Goal: Check status: Check status

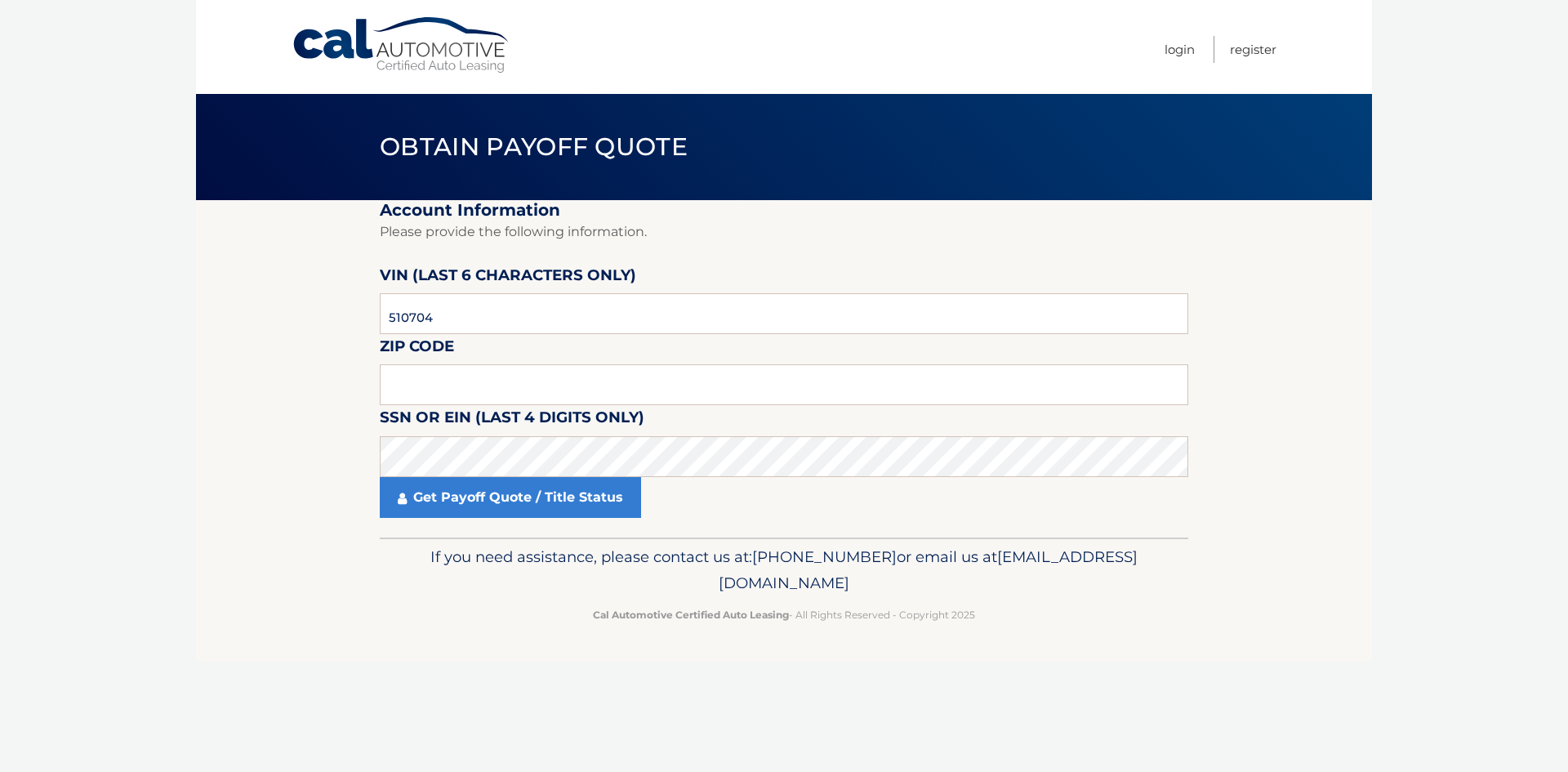
click at [439, 395] on input "text" at bounding box center [784, 385] width 809 height 41
click at [524, 501] on link "Get Payoff Quote / Title Status" at bounding box center [511, 498] width 261 height 41
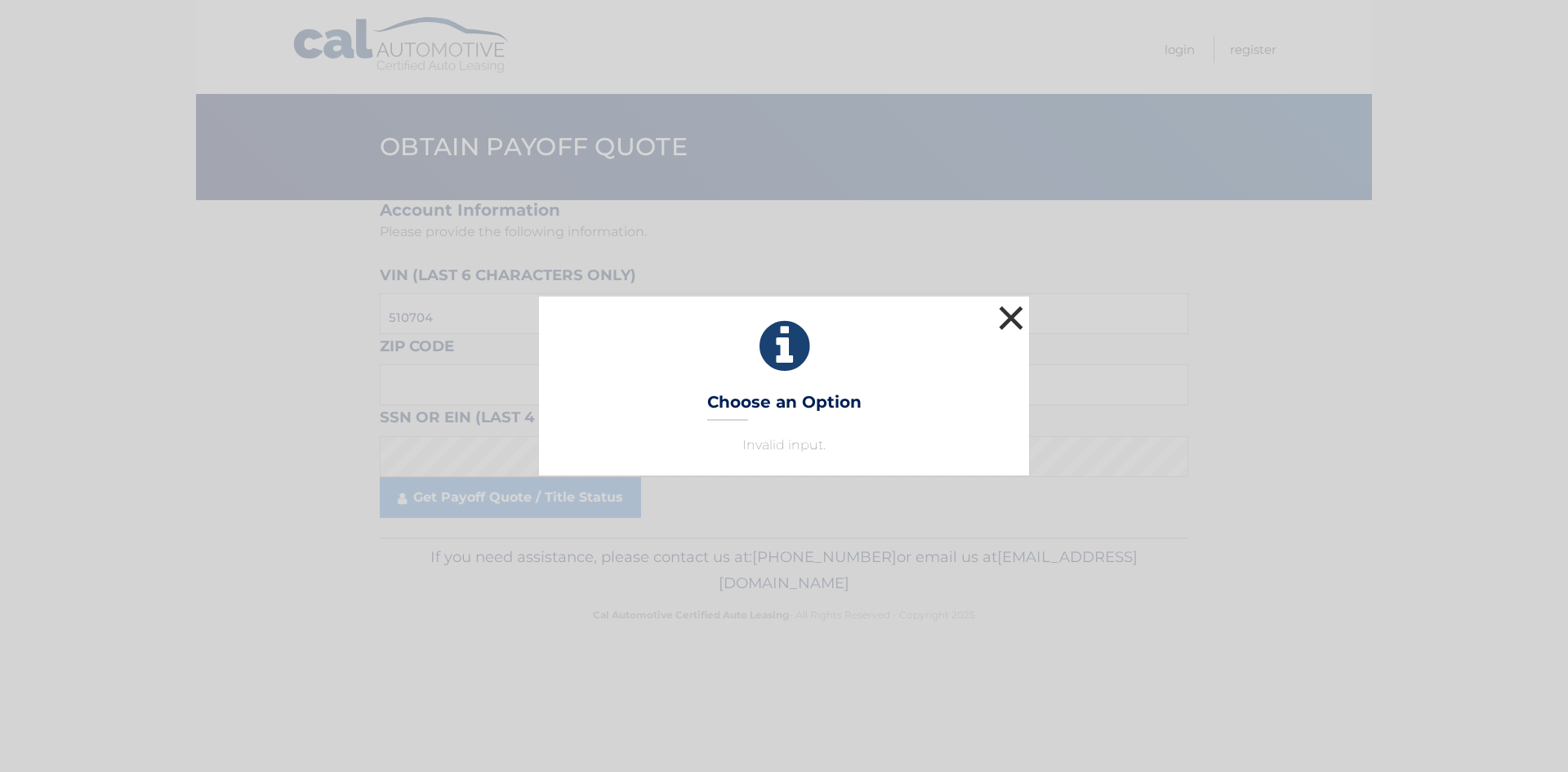
click at [1001, 318] on button "×" at bounding box center [1011, 318] width 33 height 33
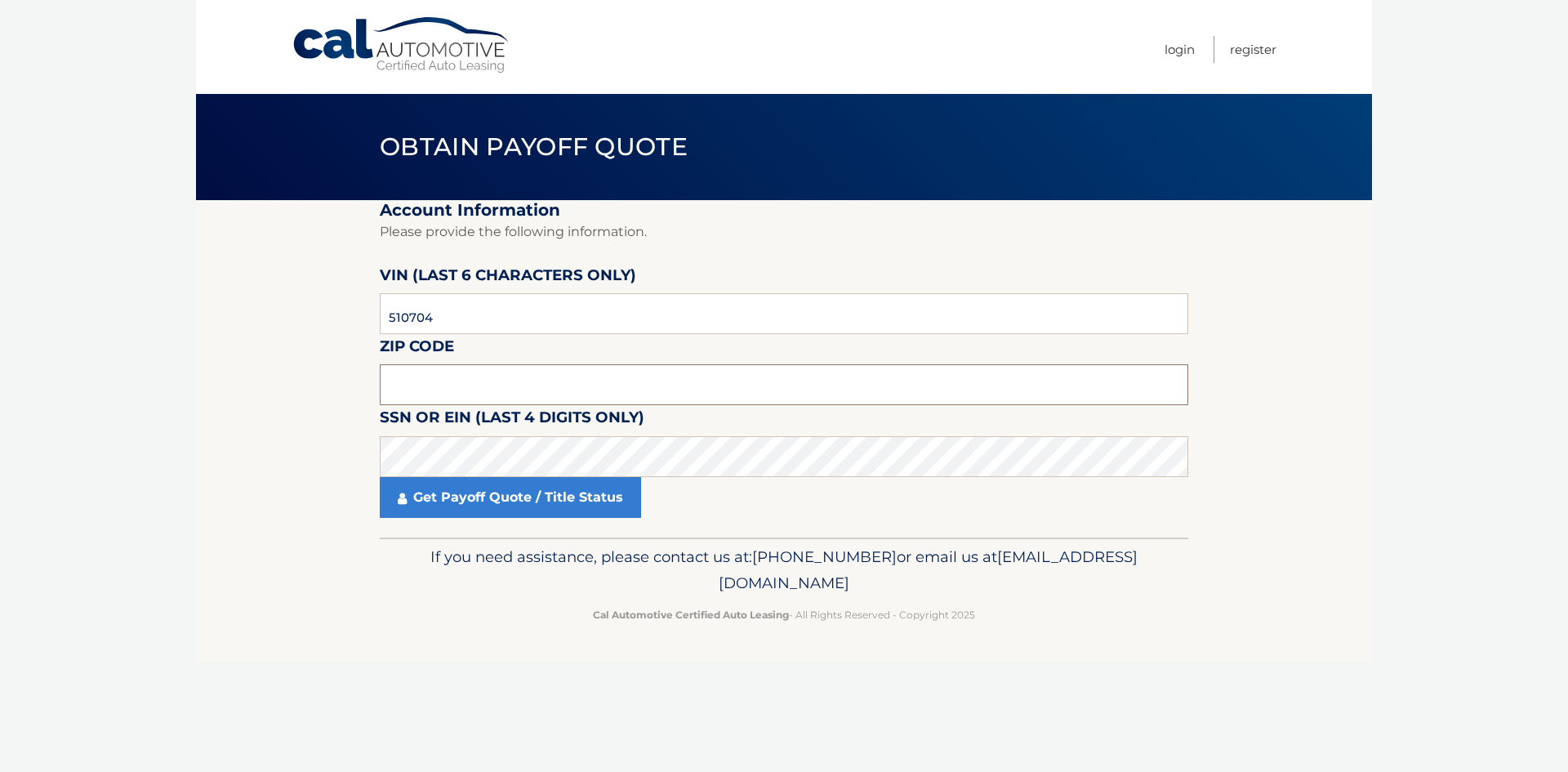
click at [547, 377] on input "text" at bounding box center [784, 385] width 809 height 41
drag, startPoint x: 437, startPoint y: 315, endPoint x: 392, endPoint y: 311, distance: 45.2
click at [392, 311] on input "510704" at bounding box center [784, 313] width 809 height 41
click at [445, 380] on input "text" at bounding box center [784, 385] width 809 height 41
type input "10598"
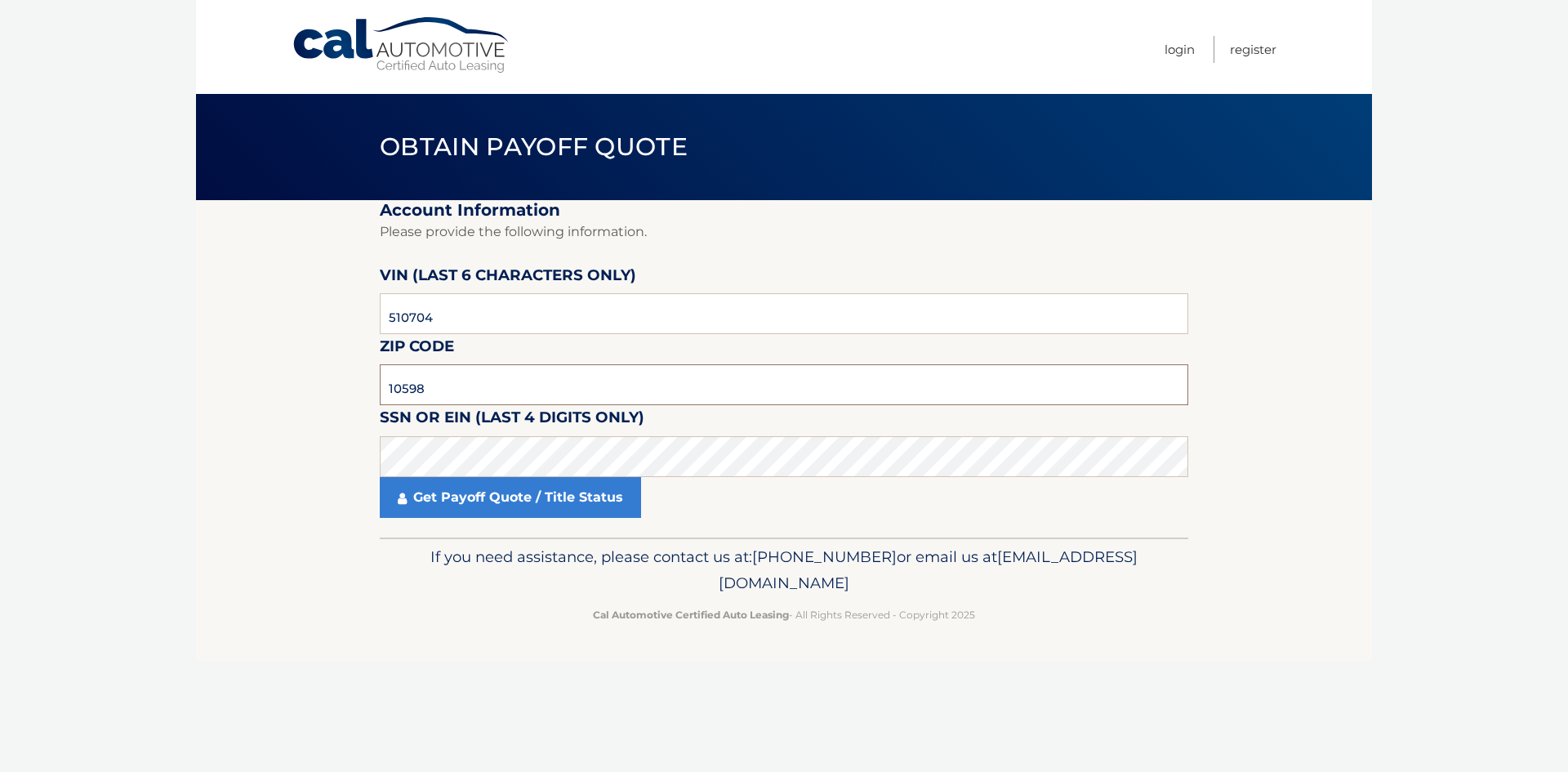
click button "For Originating Dealer" at bounding box center [0, 0] width 0 height 0
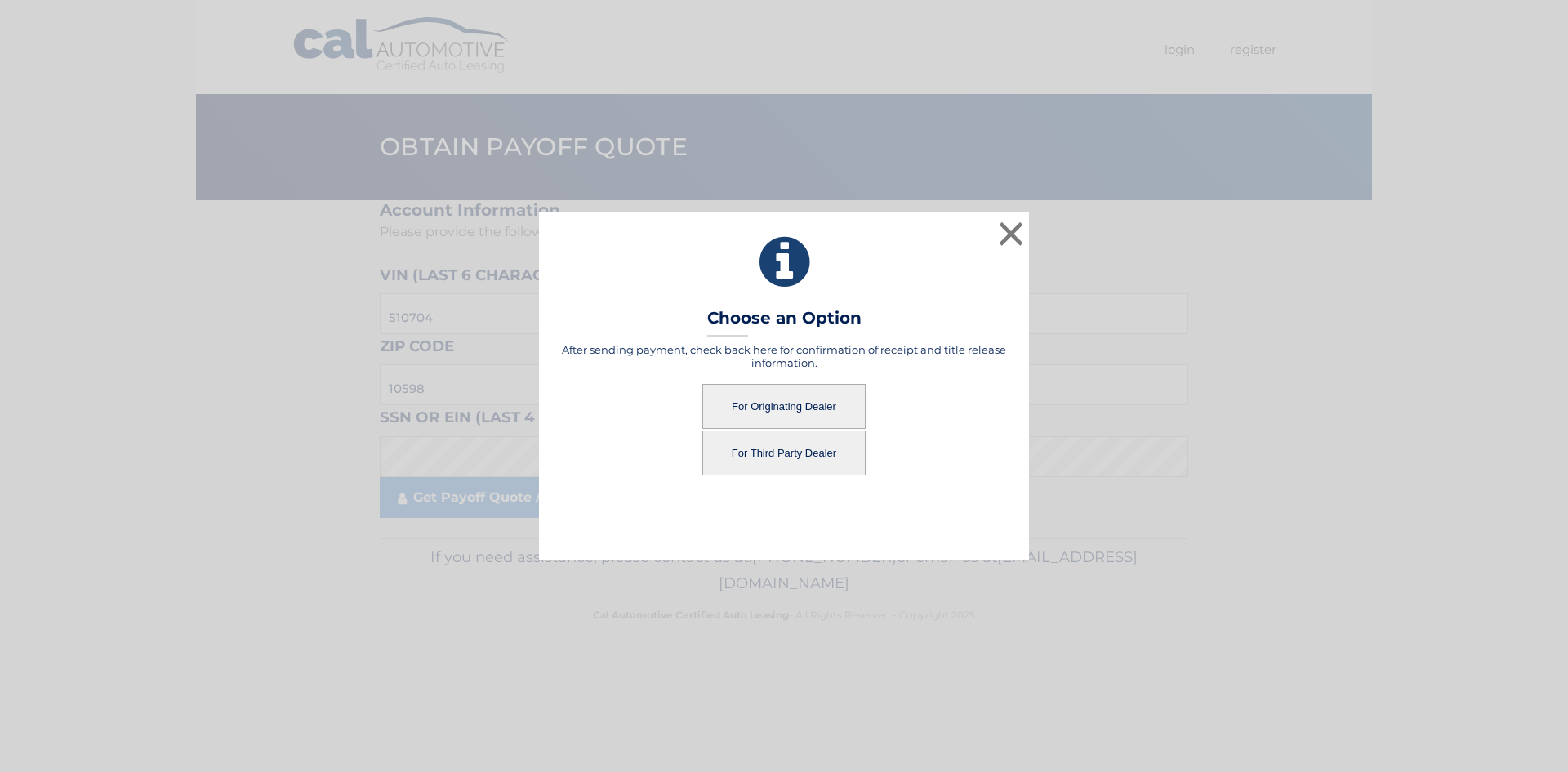
click at [795, 409] on button "For Originating Dealer" at bounding box center [783, 406] width 163 height 45
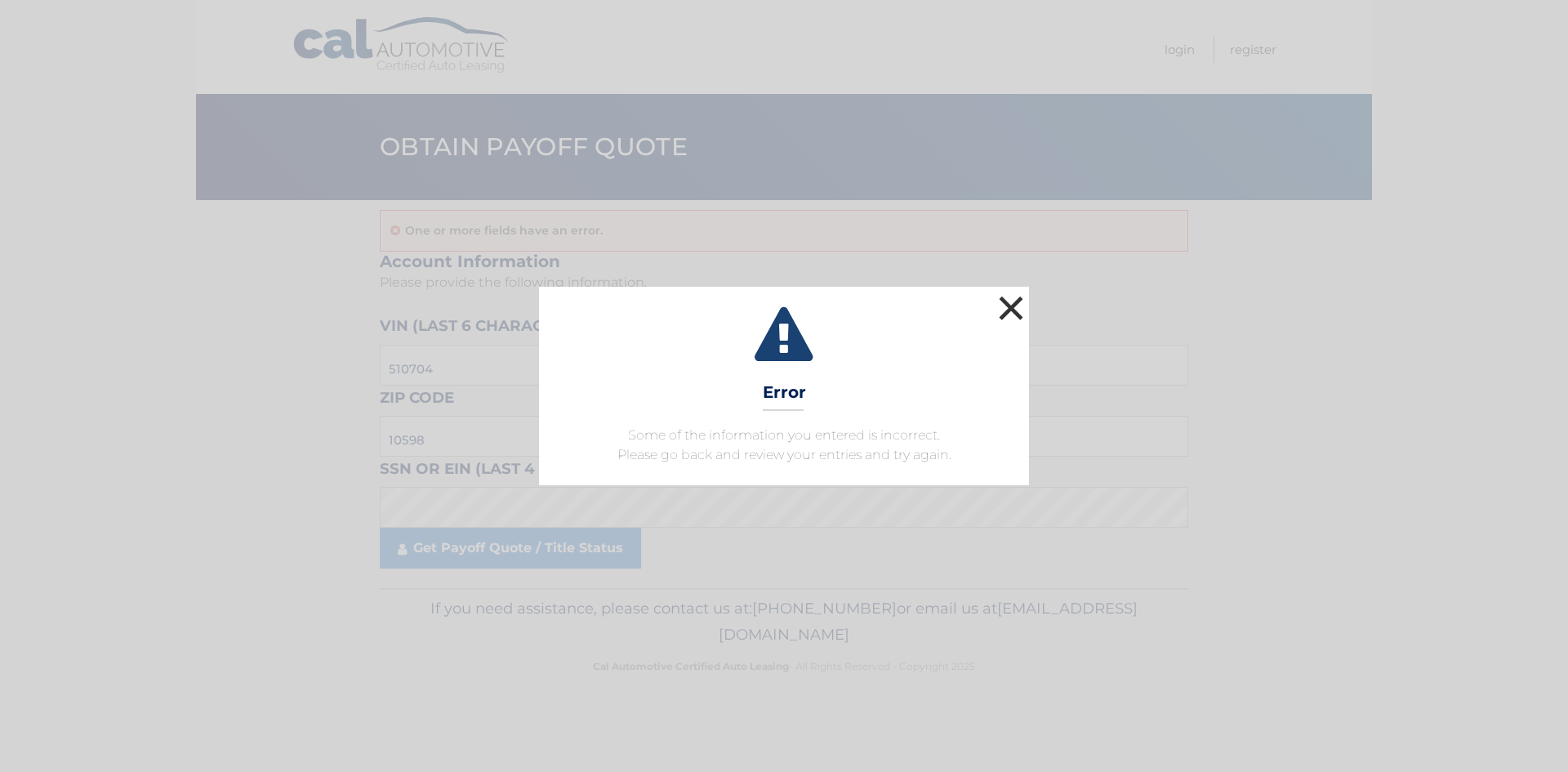
drag, startPoint x: 1011, startPoint y: 298, endPoint x: 855, endPoint y: 345, distance: 162.9
click at [1010, 299] on button "×" at bounding box center [1011, 308] width 33 height 33
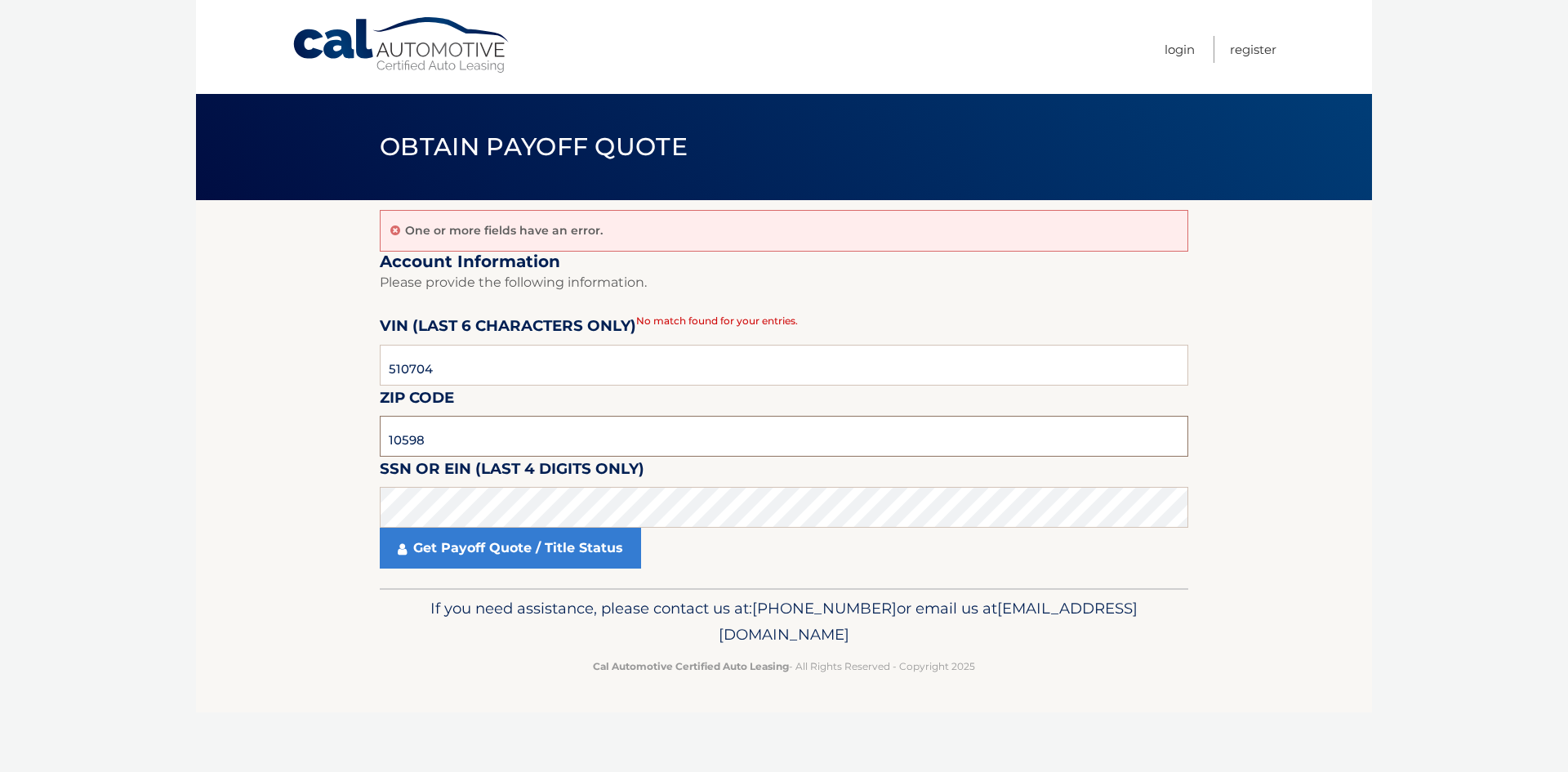
click at [470, 436] on input "10598" at bounding box center [784, 436] width 809 height 41
type input "1"
type input "10987"
click button "For Originating Dealer" at bounding box center [0, 0] width 0 height 0
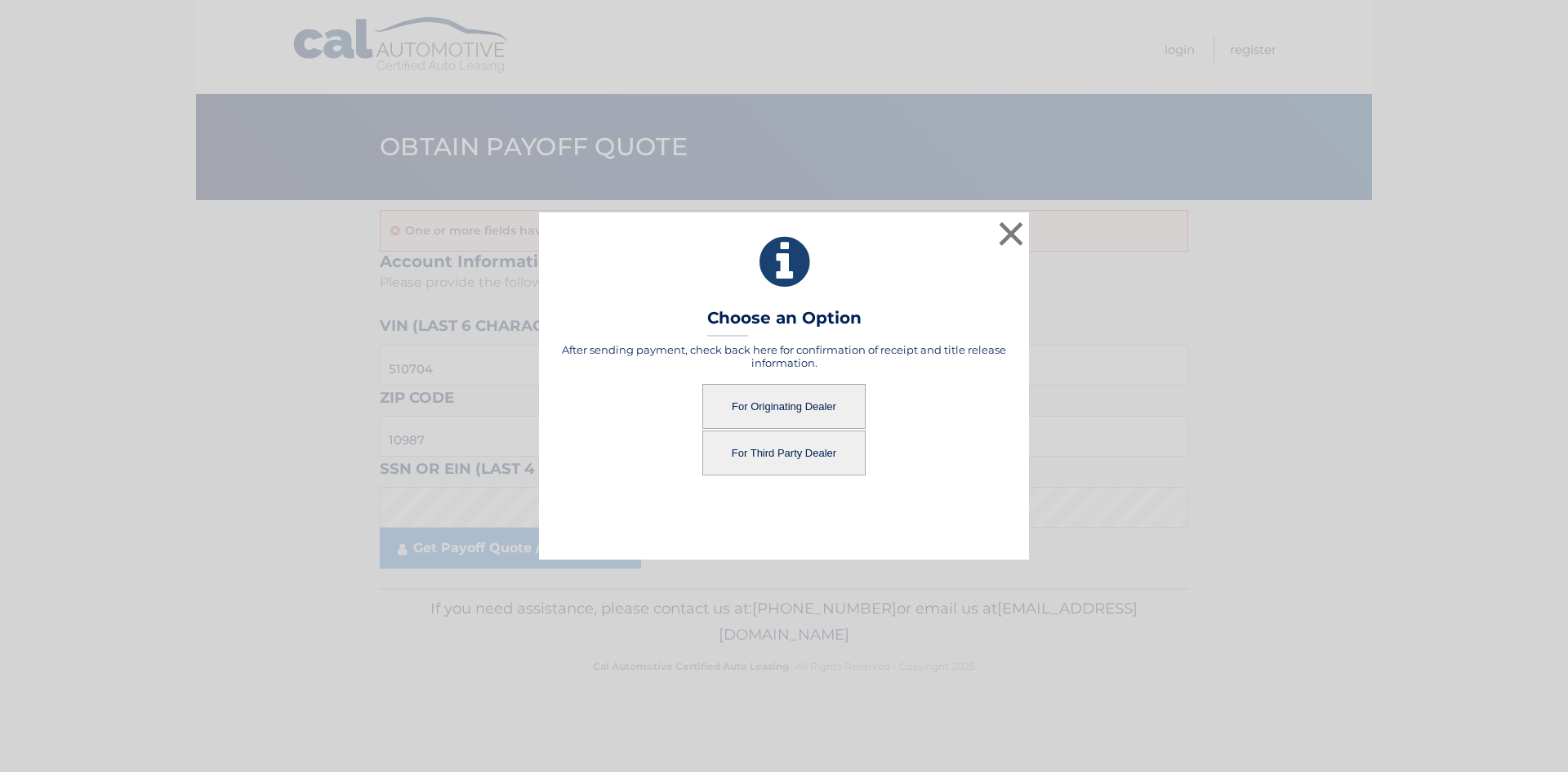
click at [822, 407] on button "For Originating Dealer" at bounding box center [783, 406] width 163 height 45
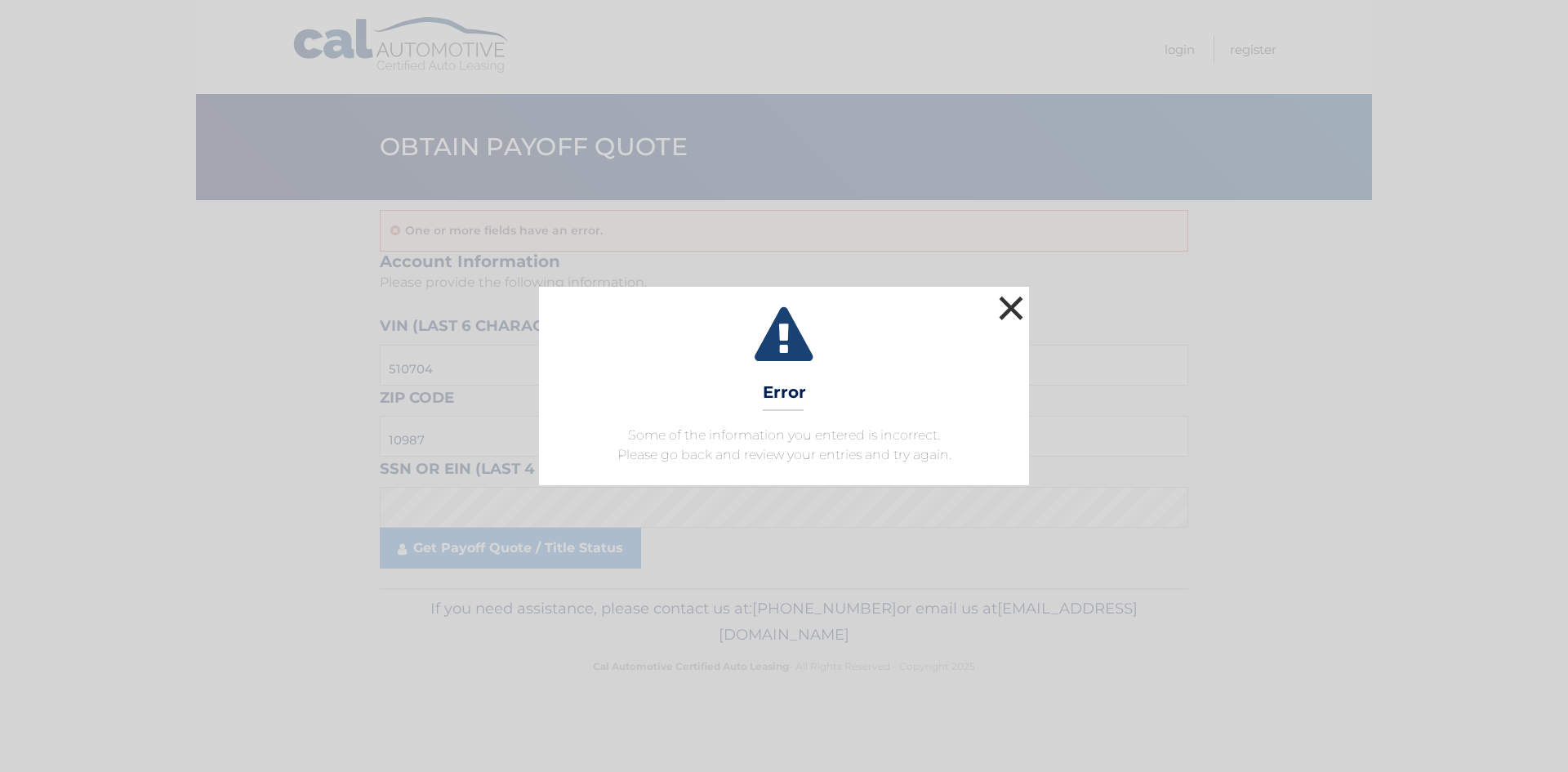
click at [1008, 302] on button "×" at bounding box center [1011, 308] width 33 height 33
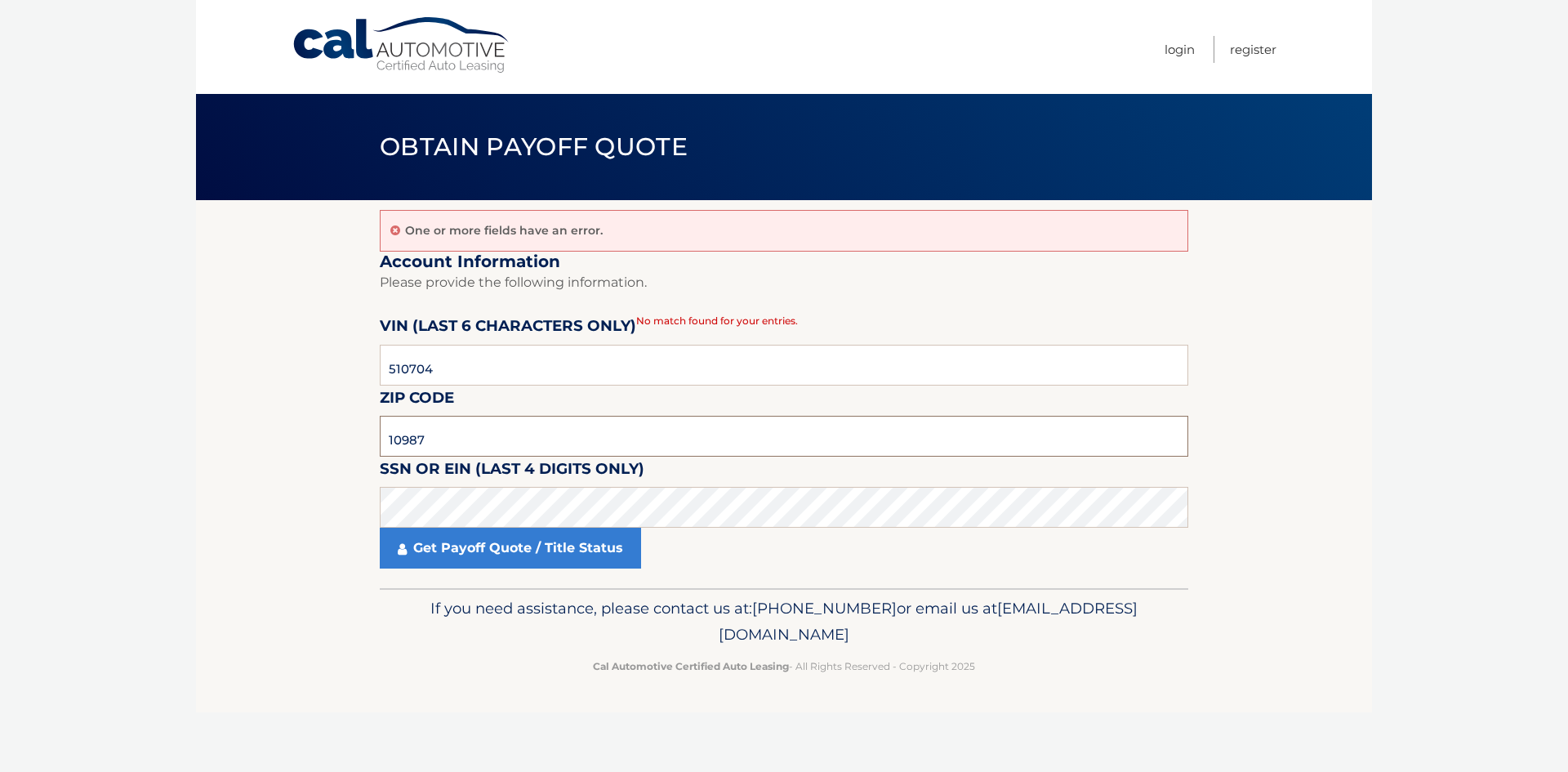
drag, startPoint x: 429, startPoint y: 445, endPoint x: 347, endPoint y: 449, distance: 82.1
click at [352, 447] on section "One or more fields have an error. Account Information Please provide the follow…" at bounding box center [783, 394] width 1176 height 388
type input "10594"
click at [347, 450] on section "One or more fields have an error. Account Information Please provide the follow…" at bounding box center [783, 394] width 1176 height 388
click at [458, 544] on link "Get Payoff Quote / Title Status" at bounding box center [511, 548] width 261 height 41
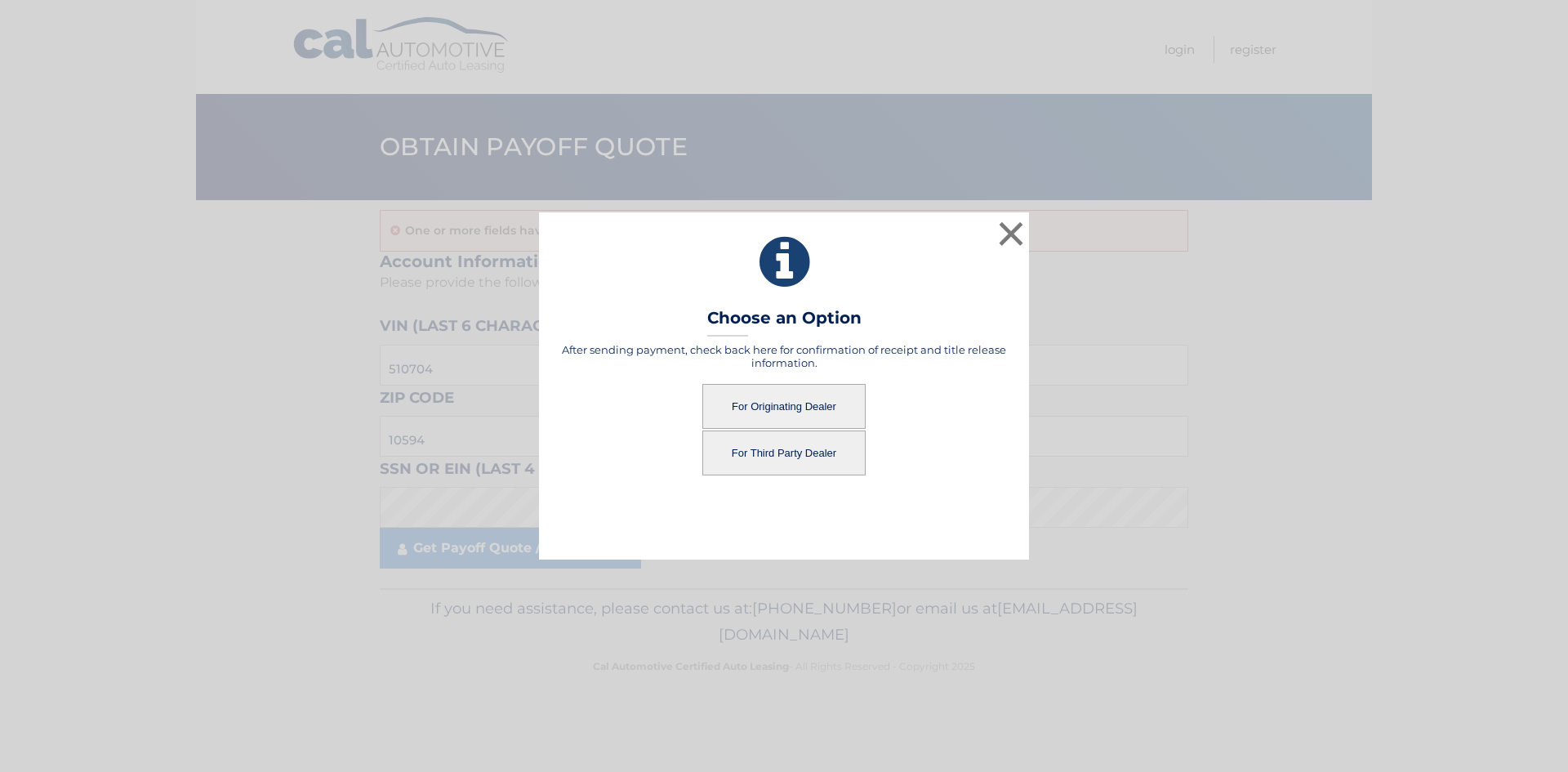
click at [764, 402] on button "For Originating Dealer" at bounding box center [783, 406] width 163 height 45
click at [756, 409] on button "For Originating Dealer" at bounding box center [783, 406] width 163 height 45
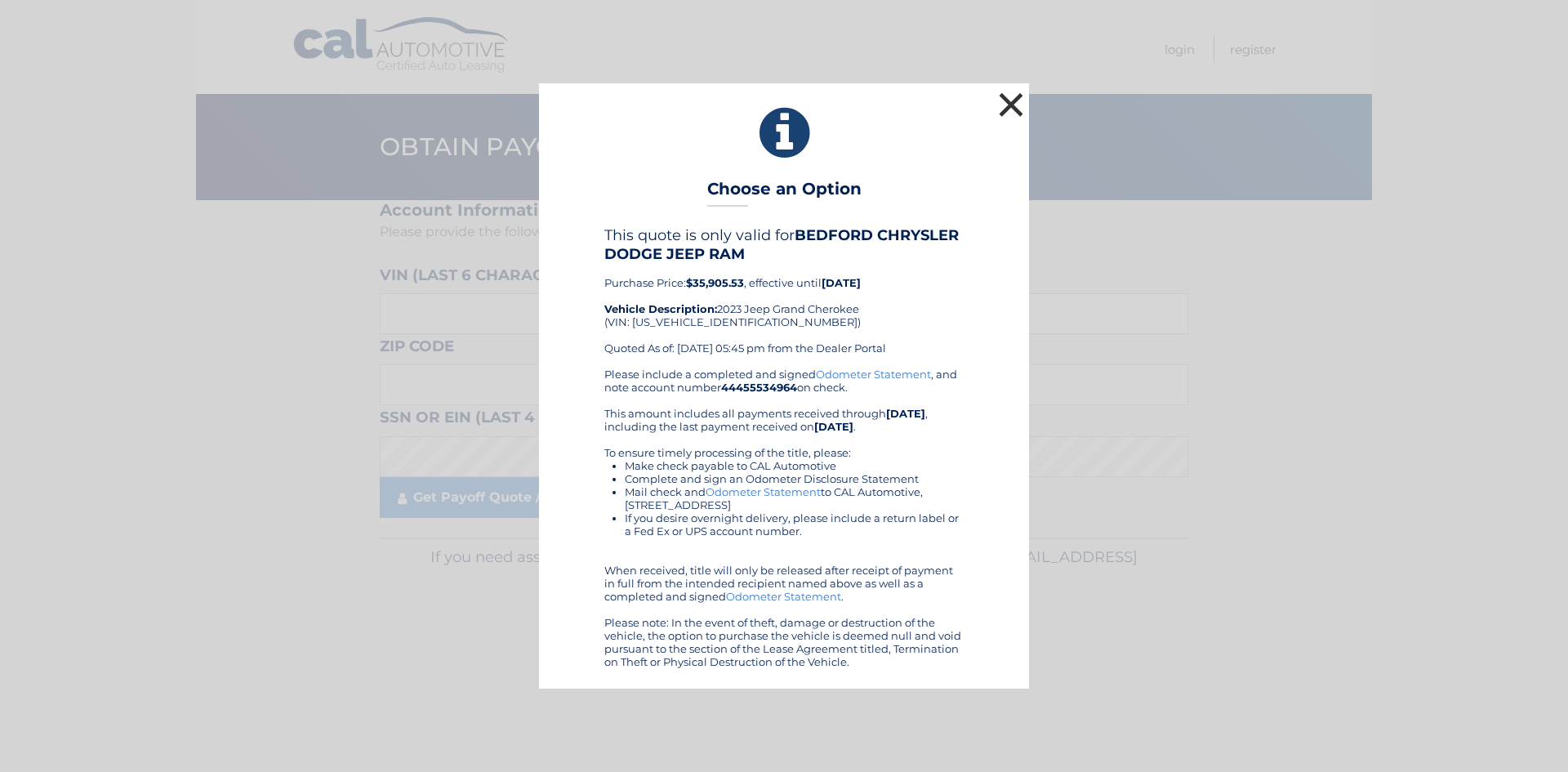
click at [1012, 106] on button "×" at bounding box center [1011, 104] width 33 height 33
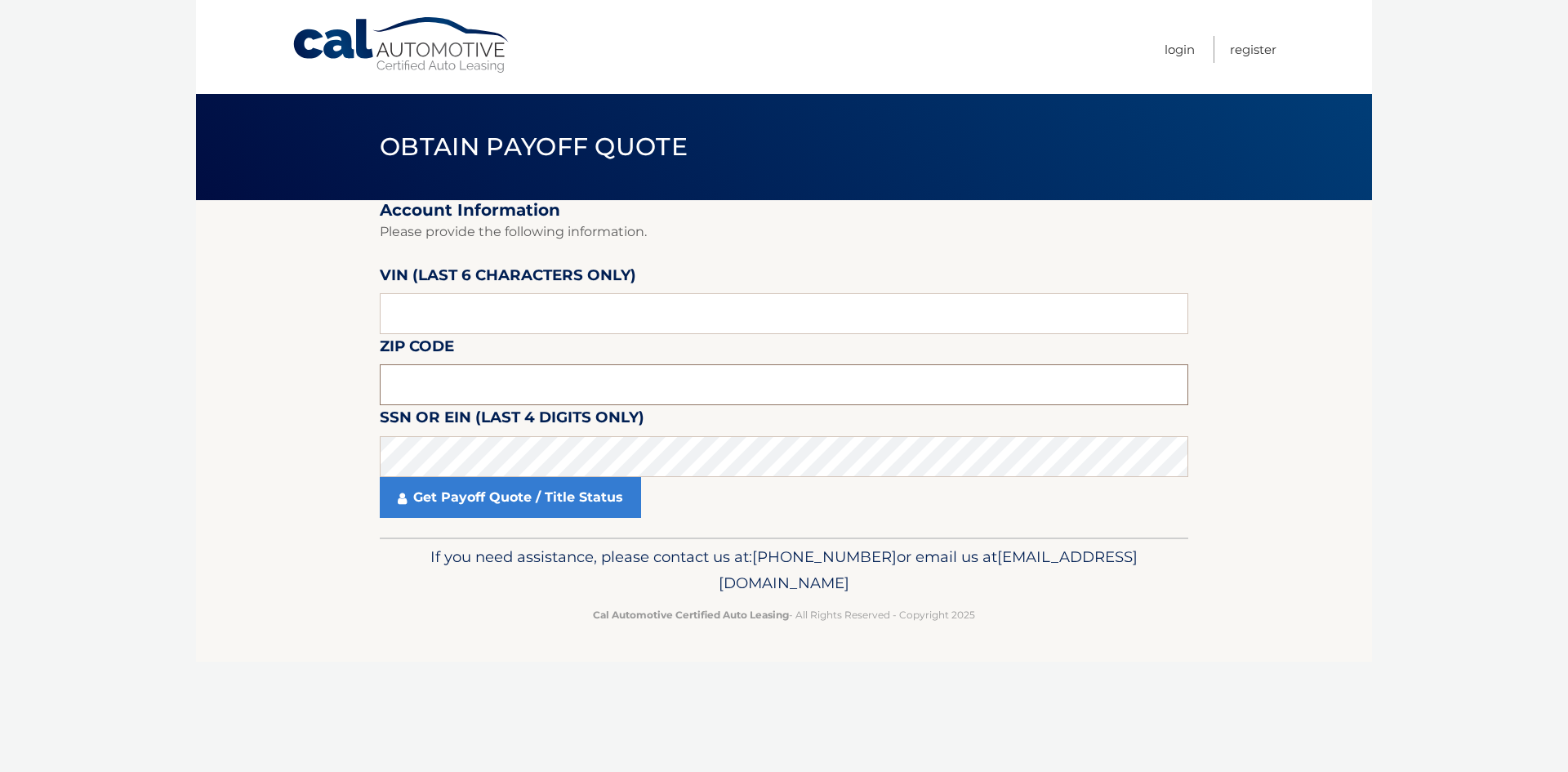
click at [444, 386] on input "text" at bounding box center [784, 385] width 809 height 41
click at [251, 373] on section "Account Information Please provide the following information. VIN (last 6 chara…" at bounding box center [783, 369] width 1176 height 337
click at [482, 320] on input "text" at bounding box center [784, 313] width 809 height 41
type input "510704"
click at [400, 373] on input "text" at bounding box center [784, 385] width 809 height 41
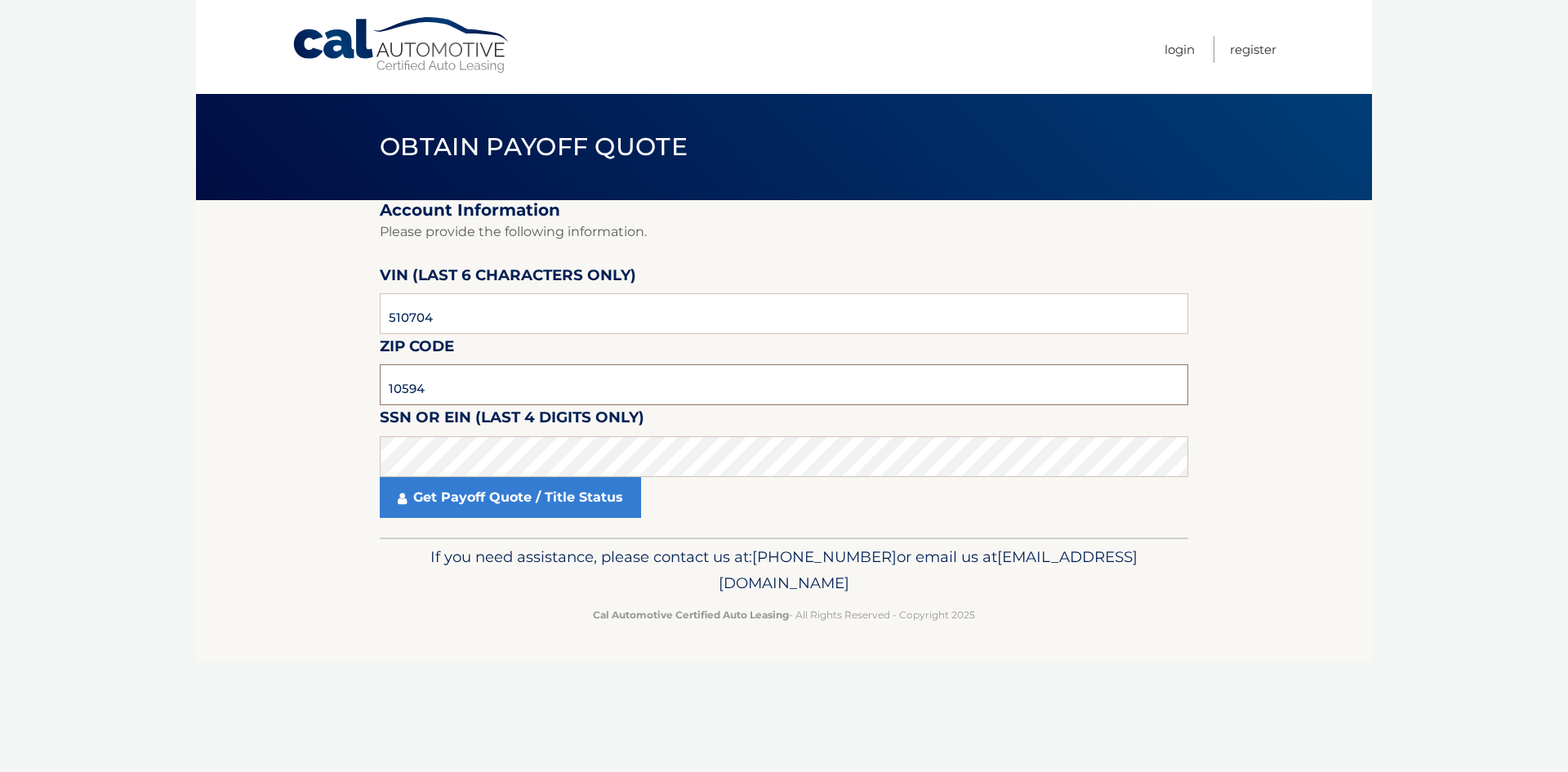
type input "10594"
click at [459, 499] on link "Get Payoff Quote / Title Status" at bounding box center [511, 498] width 261 height 41
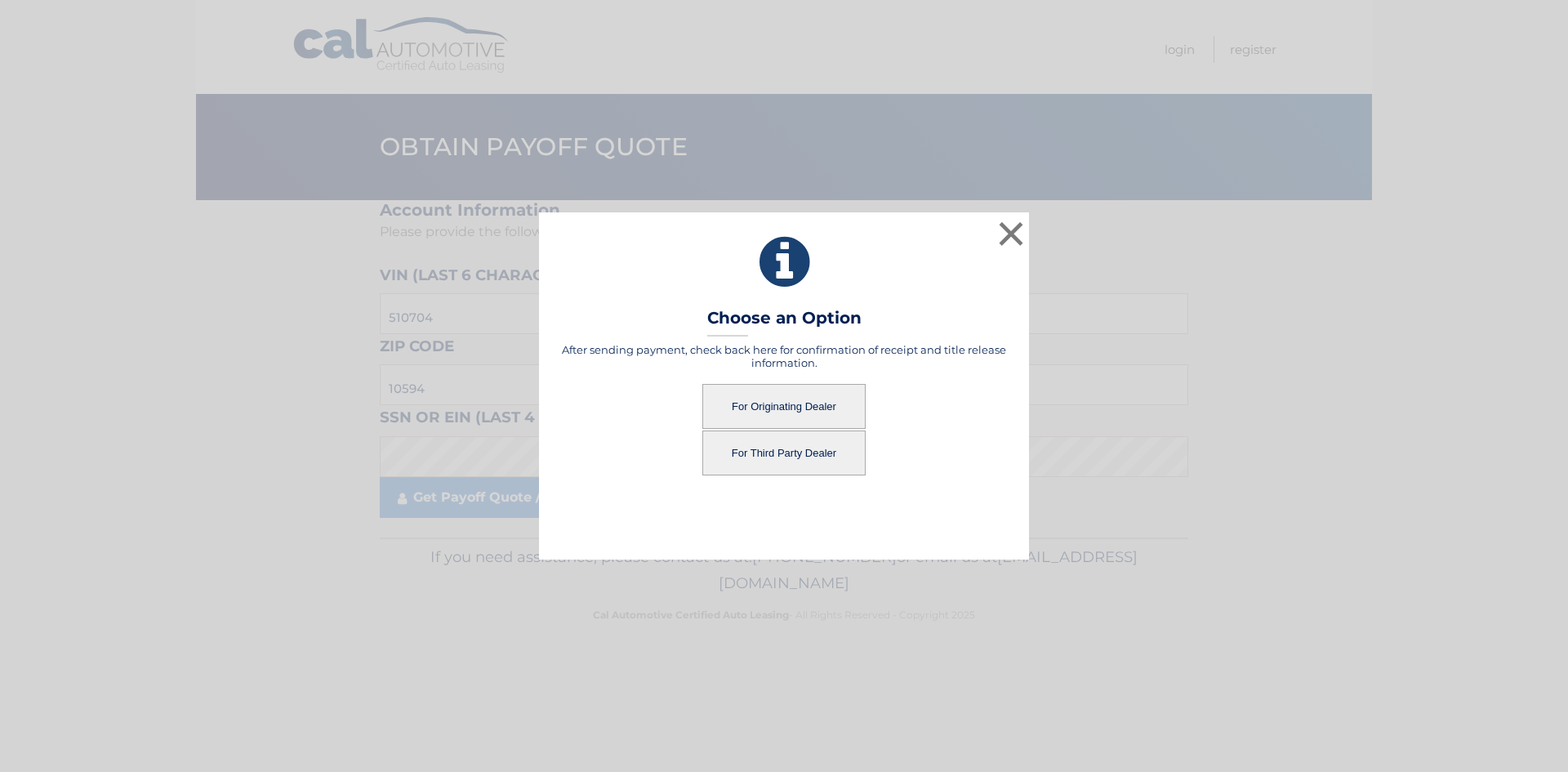
click at [784, 454] on button "For Third Party Dealer" at bounding box center [783, 453] width 163 height 45
click at [780, 456] on button "For Third Party Dealer" at bounding box center [783, 453] width 163 height 45
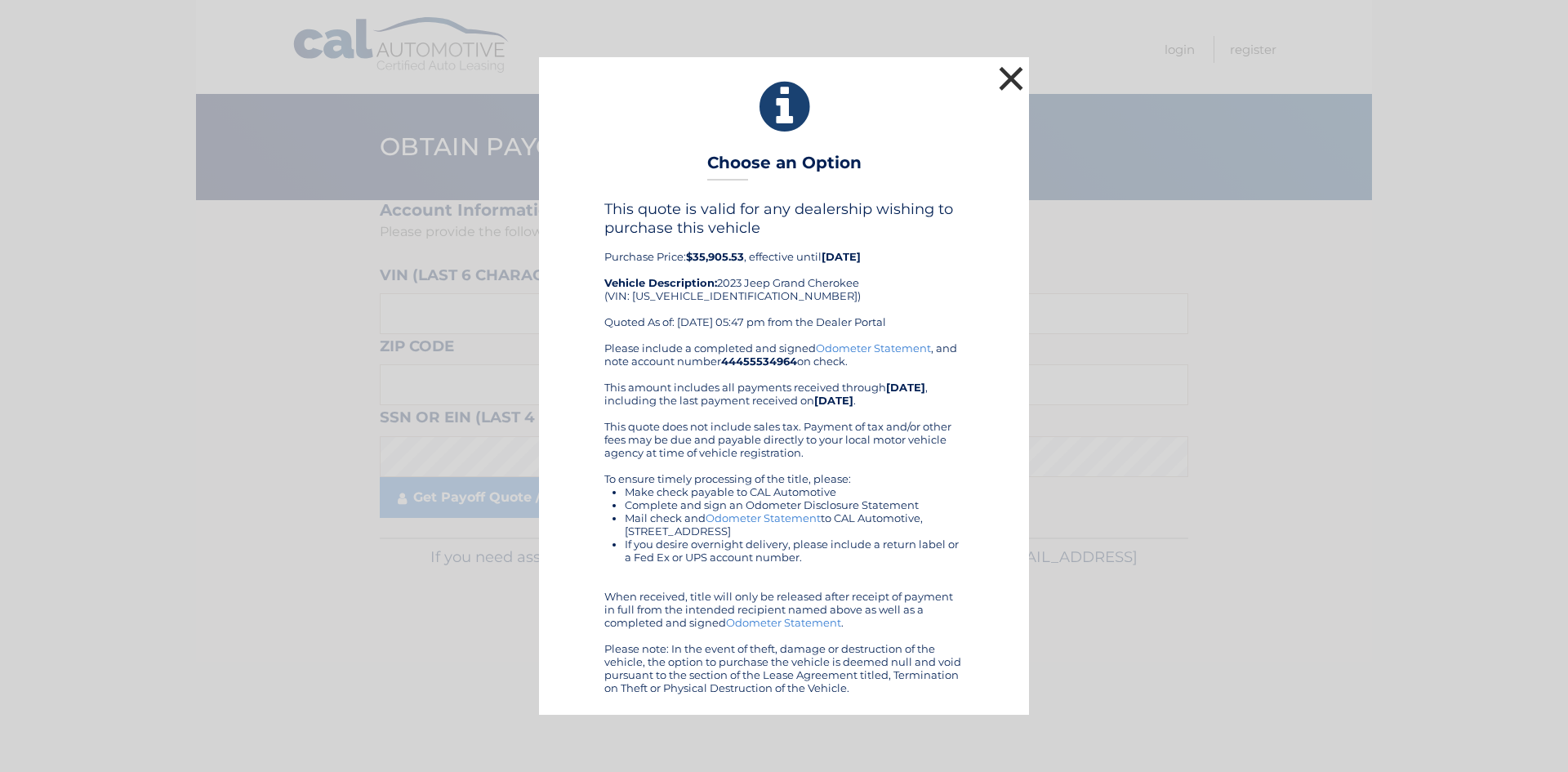
click at [1006, 78] on button "×" at bounding box center [1011, 78] width 33 height 33
